Goal: Information Seeking & Learning: Learn about a topic

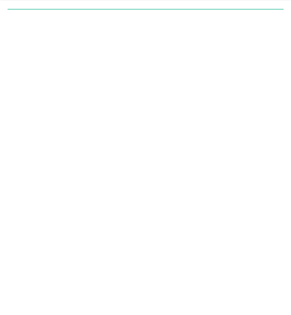
scroll to position [851, 0]
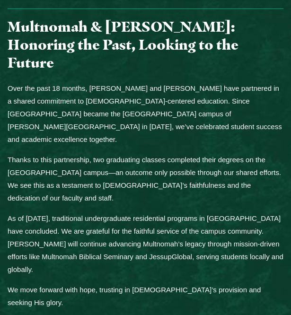
click at [133, 212] on p "As of [DATE], traditional undergraduate residential programs in [GEOGRAPHIC_DAT…" at bounding box center [146, 244] width 276 height 64
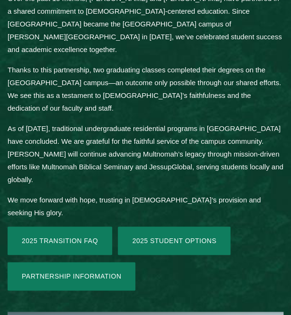
scroll to position [941, 0]
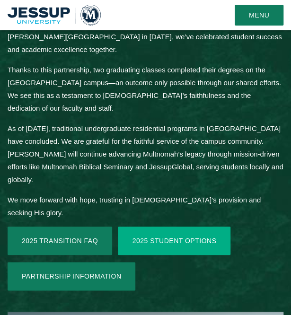
click at [149, 227] on link "2025 Student Options" at bounding box center [174, 241] width 113 height 28
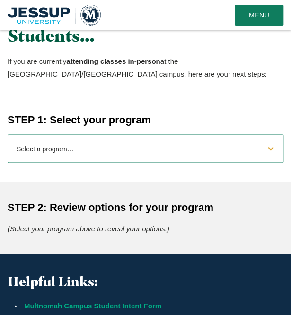
scroll to position [303, 0]
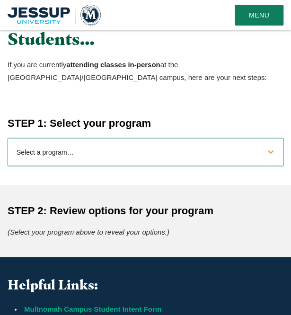
click at [95, 154] on select "Select a program… BS [DEMOGRAPHIC_DATA] and Theology BS Biology BS Business Adm…" at bounding box center [146, 152] width 276 height 28
click at [8, 143] on select "Select a program… BS [DEMOGRAPHIC_DATA] and Theology BS Biology BS Business Adm…" at bounding box center [146, 152] width 276 height 28
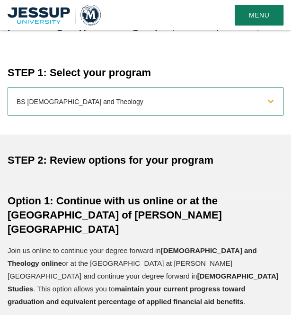
scroll to position [348, 0]
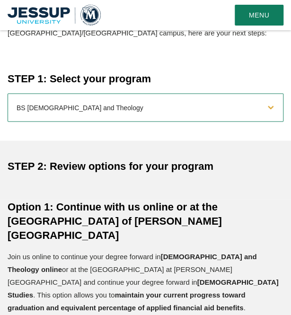
click at [90, 108] on select "Select a program… BS Bible and Theology BS Biology BS Business Administration B…" at bounding box center [146, 107] width 276 height 28
click at [8, 98] on select "Select a program… BS Bible and Theology BS Biology BS Business Administration B…" at bounding box center [146, 107] width 276 height 28
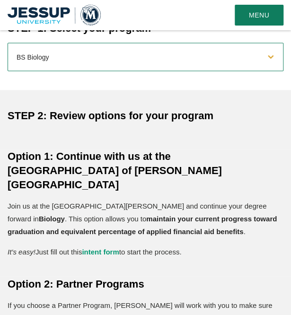
scroll to position [394, 0]
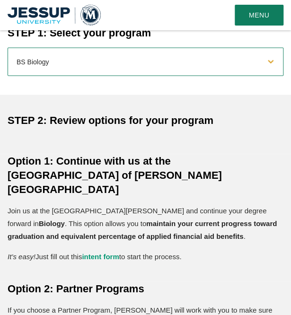
click at [80, 62] on select "Select a program… BS Bible and Theology BS Biology BS Business Administration B…" at bounding box center [146, 61] width 276 height 28
click at [8, 53] on select "Select a program… BS Bible and Theology BS Biology BS Business Administration B…" at bounding box center [146, 61] width 276 height 28
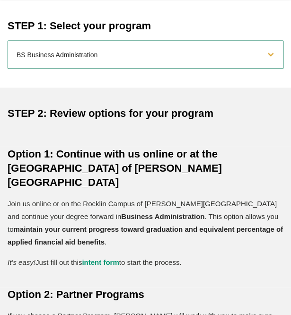
scroll to position [402, 0]
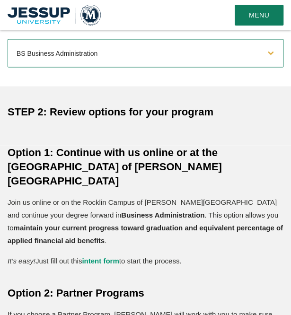
click at [47, 63] on select "Select a program… BS Bible and Theology BS Biology BS Business Administration B…" at bounding box center [146, 53] width 276 height 28
click at [8, 44] on select "Select a program… BS Bible and Theology BS Biology BS Business Administration B…" at bounding box center [146, 53] width 276 height 28
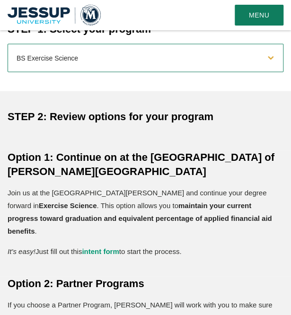
scroll to position [397, 0]
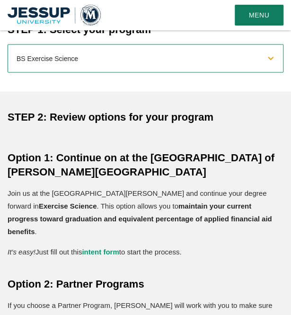
click at [61, 69] on select "Select a program… BS Bible and Theology BS Biology BS Business Administration B…" at bounding box center [146, 58] width 276 height 28
click at [8, 49] on select "Select a program… BS Bible and Theology BS Biology BS Business Administration B…" at bounding box center [146, 58] width 276 height 28
click at [62, 58] on select "Select a program… BS Bible and Theology BS Biology BS Business Administration B…" at bounding box center [146, 58] width 276 height 28
click at [8, 49] on select "Select a program… BS Bible and Theology BS Biology BS Business Administration B…" at bounding box center [146, 58] width 276 height 28
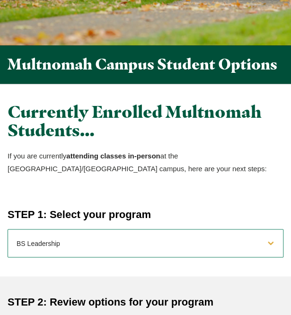
scroll to position [213, 0]
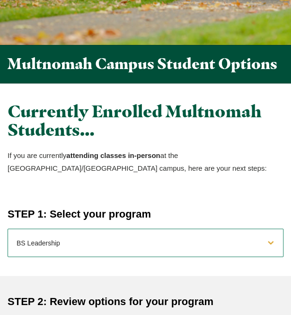
click at [60, 241] on select "Select a program… BS Bible and Theology BS Biology BS Business Administration B…" at bounding box center [146, 243] width 276 height 28
click at [69, 309] on h4 "STEP 2: Review options for your program" at bounding box center [146, 302] width 276 height 14
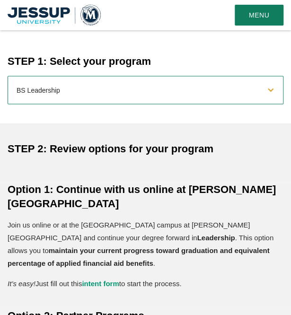
scroll to position [365, 0]
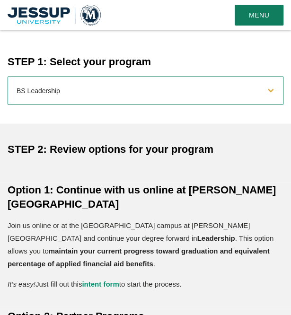
click at [87, 99] on select "Select a program… BS Bible and Theology BS Biology BS Business Administration B…" at bounding box center [146, 90] width 276 height 28
click at [8, 81] on select "Select a program… BS Bible and Theology BS Biology BS Business Administration B…" at bounding box center [146, 90] width 276 height 28
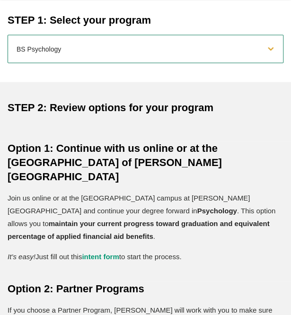
scroll to position [408, 0]
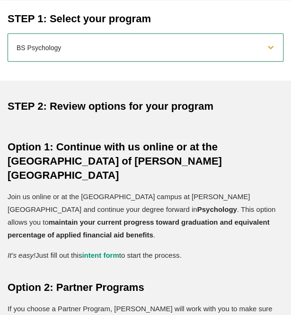
click at [51, 61] on select "Select a program… BS Bible and Theology BS Biology BS Business Administration B…" at bounding box center [146, 47] width 276 height 28
select select "2025macounseling"
click at [8, 39] on select "Select a program… BS Bible and Theology BS Biology BS Business Administration B…" at bounding box center [146, 47] width 276 height 28
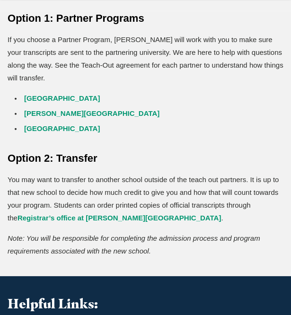
scroll to position [537, 0]
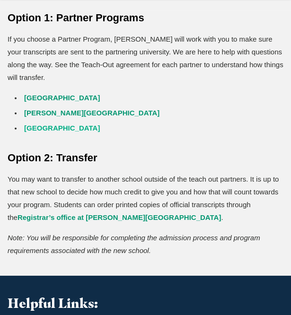
click at [56, 132] on link "Western Seminary" at bounding box center [62, 128] width 76 height 8
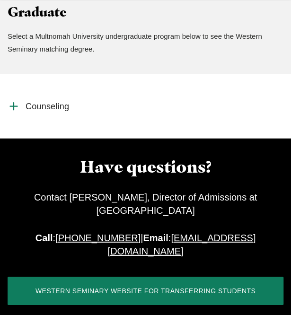
scroll to position [511, 0]
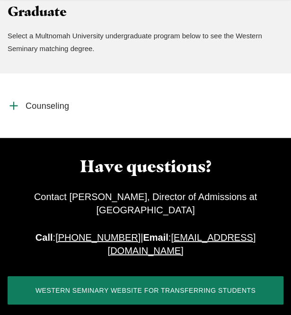
click at [46, 105] on span "Counseling" at bounding box center [48, 106] width 44 height 11
click at [0, 0] on input "Counseling" at bounding box center [0, 0] width 0 height 0
